Goal: Task Accomplishment & Management: Manage account settings

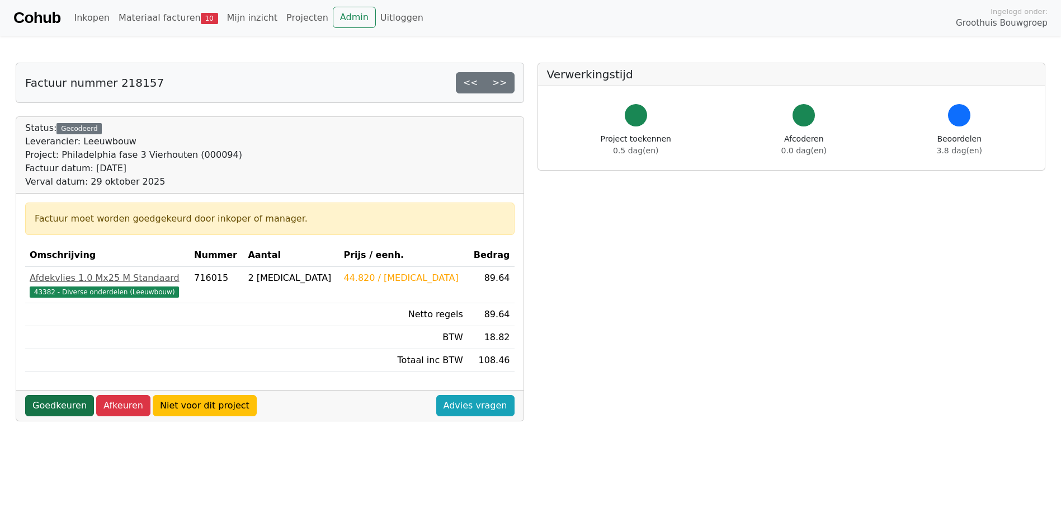
click at [55, 401] on link "Goedkeuren" at bounding box center [59, 405] width 69 height 21
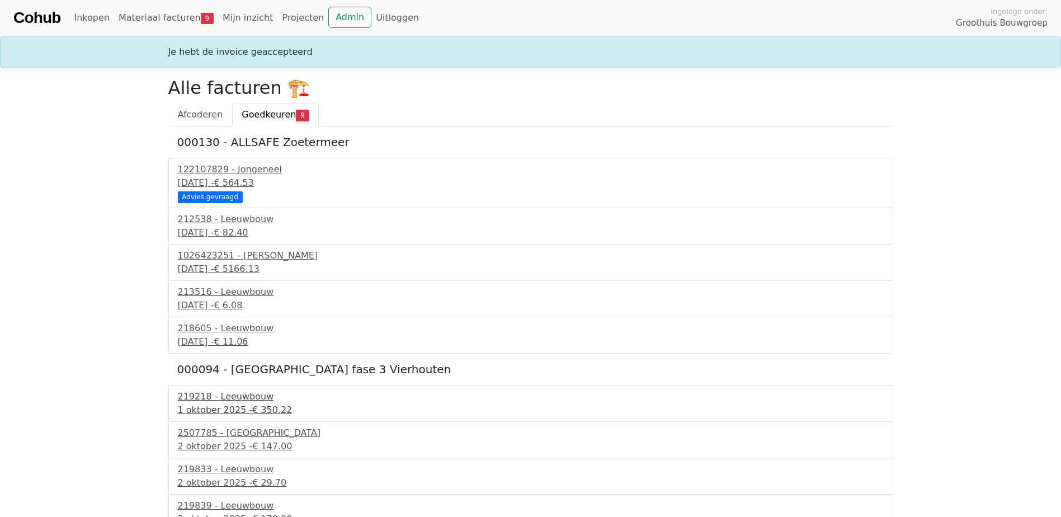
click at [199, 412] on div "1 oktober 2025 - € 350.22" at bounding box center [531, 409] width 706 height 13
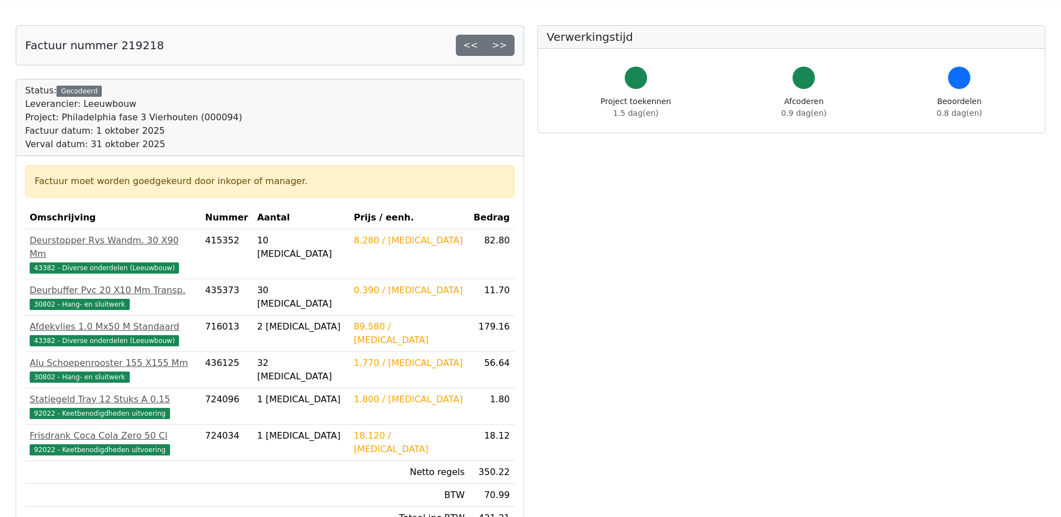
scroll to position [112, 0]
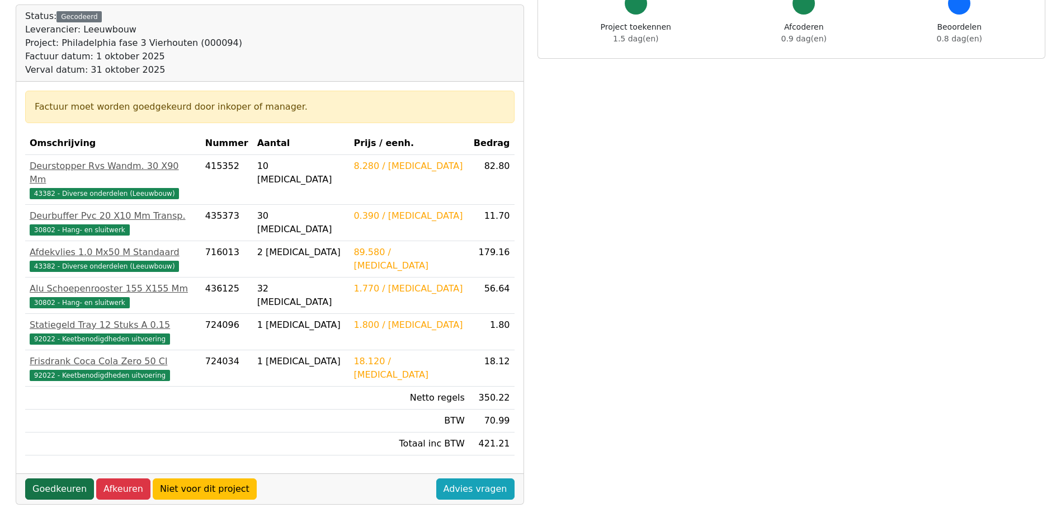
click at [46, 478] on link "Goedkeuren" at bounding box center [59, 488] width 69 height 21
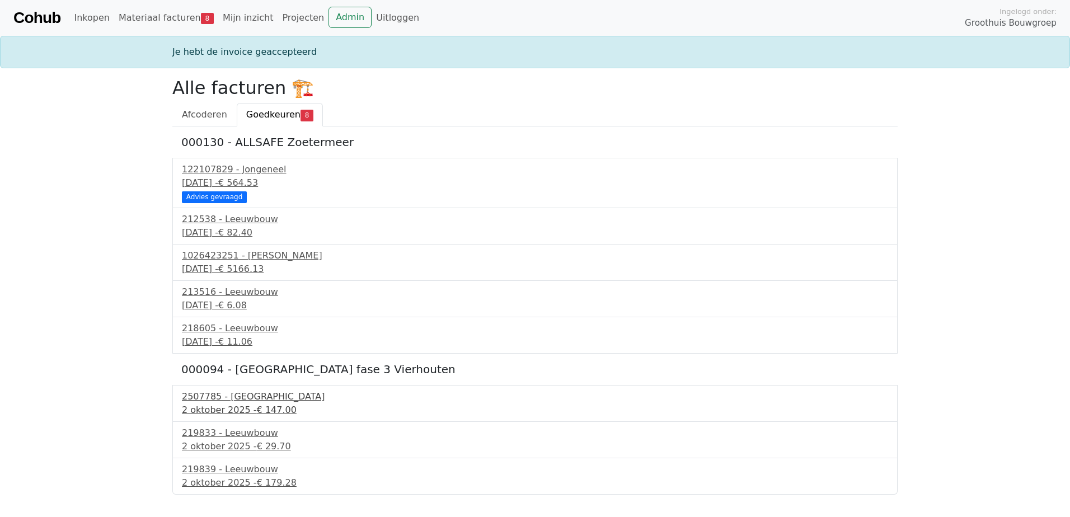
click at [214, 403] on div "2 oktober 2025 - € 147.00" at bounding box center [535, 409] width 706 height 13
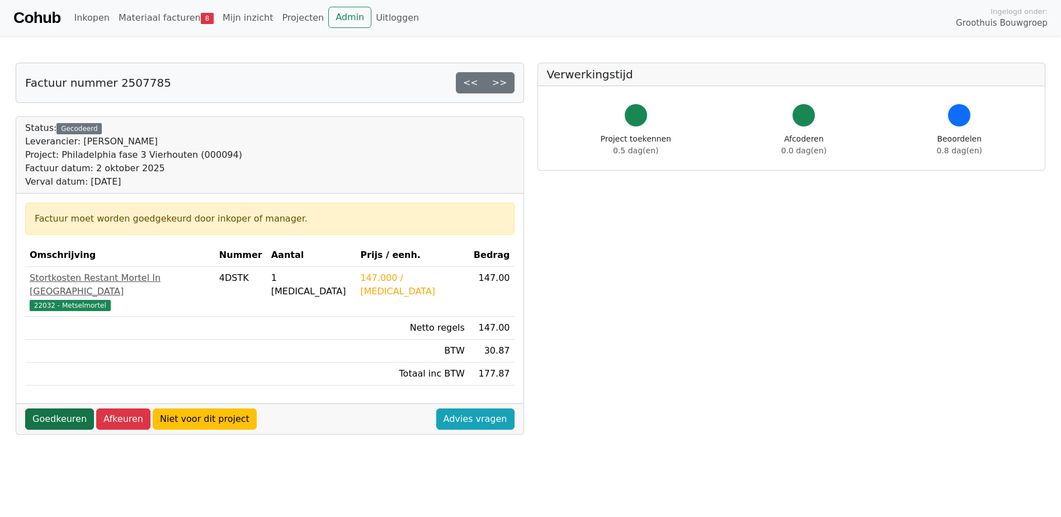
click at [64, 413] on link "Goedkeuren" at bounding box center [59, 418] width 69 height 21
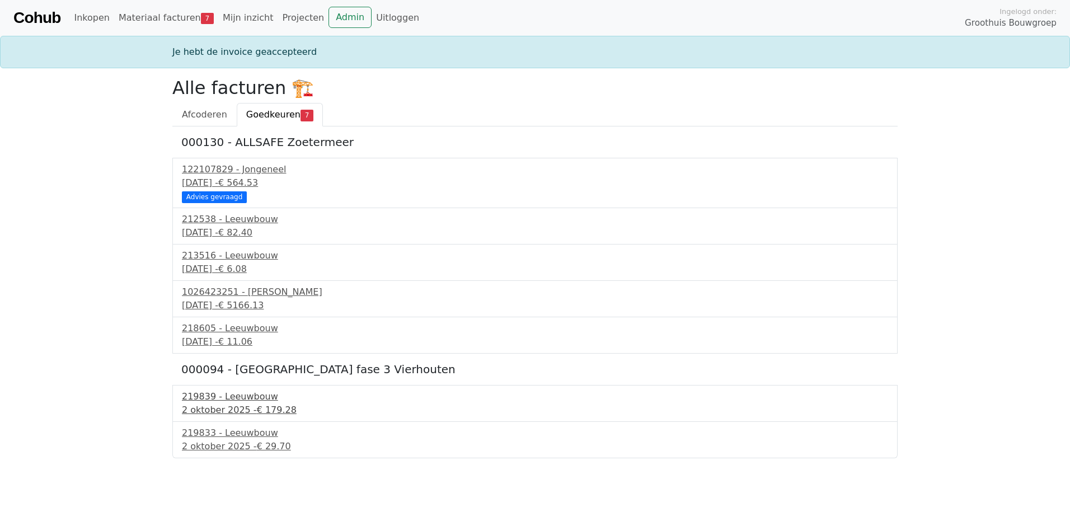
click at [207, 402] on div "219839 - Leeuwbouw" at bounding box center [535, 396] width 706 height 13
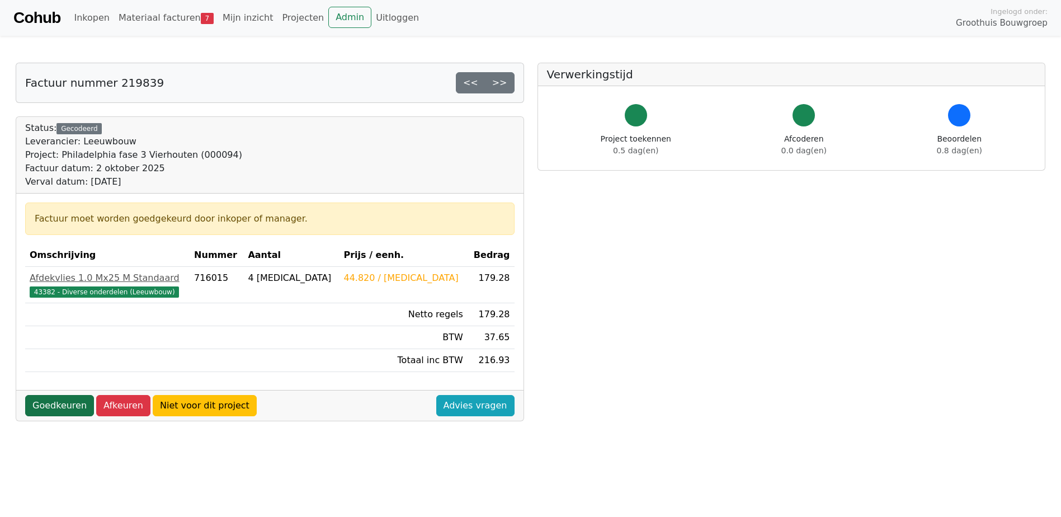
click at [62, 404] on link "Goedkeuren" at bounding box center [59, 405] width 69 height 21
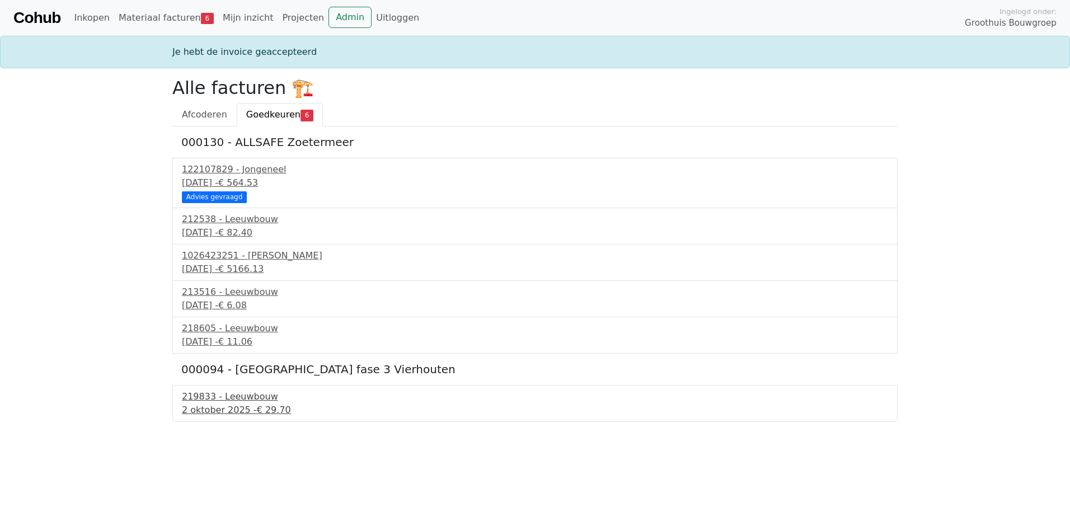
click at [185, 401] on div "219833 - Leeuwbouw" at bounding box center [535, 396] width 706 height 13
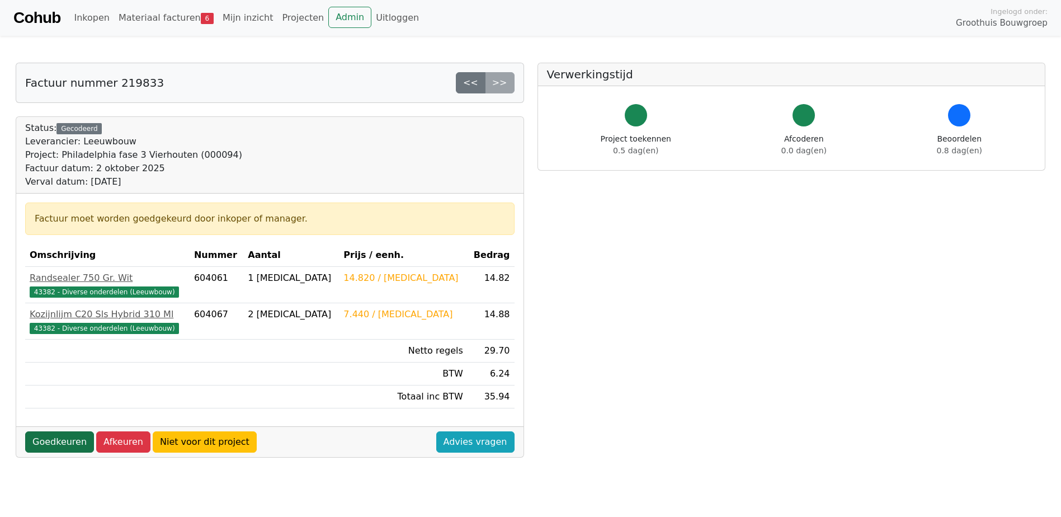
click at [73, 441] on link "Goedkeuren" at bounding box center [59, 441] width 69 height 21
